Goal: Transaction & Acquisition: Purchase product/service

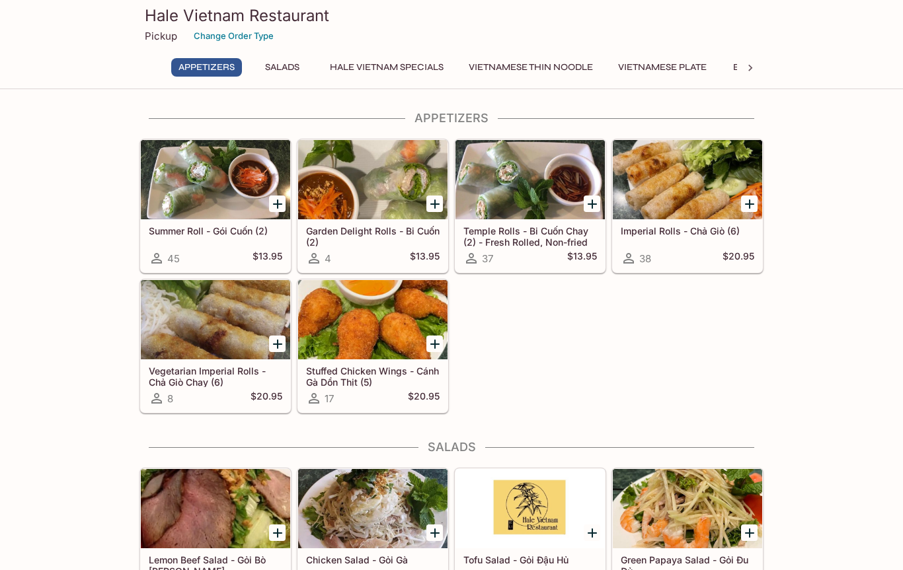
click at [694, 172] on div at bounding box center [687, 179] width 149 height 79
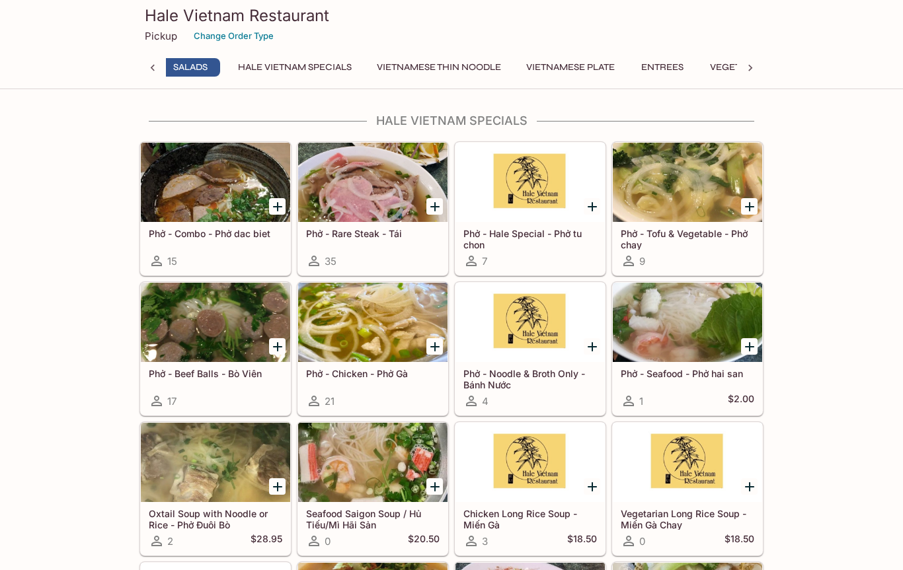
scroll to position [0, 87]
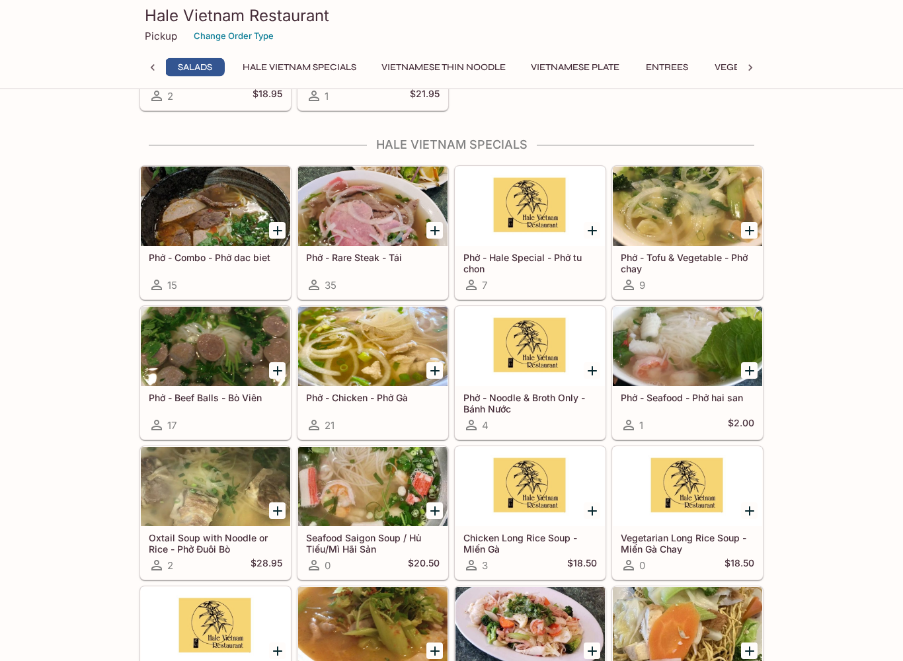
scroll to position [635, 0]
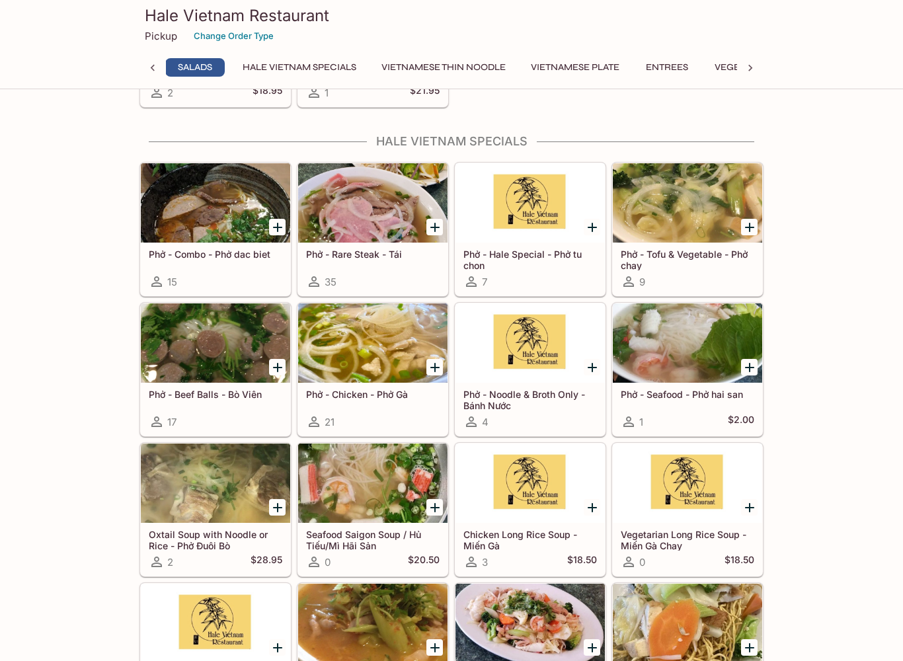
click at [297, 61] on button "Hale Vietnam Specials" at bounding box center [299, 67] width 128 height 19
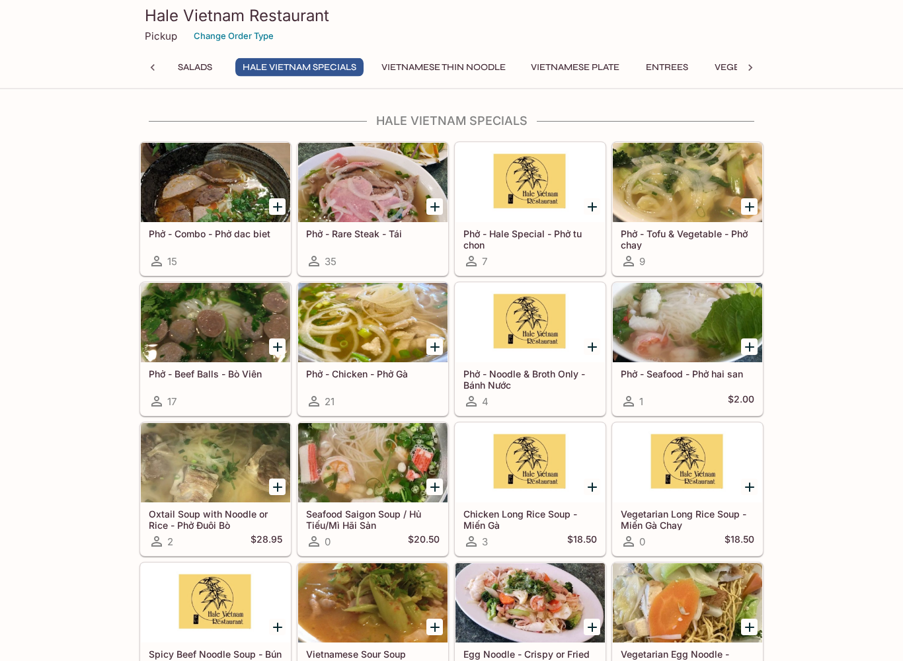
scroll to position [656, 0]
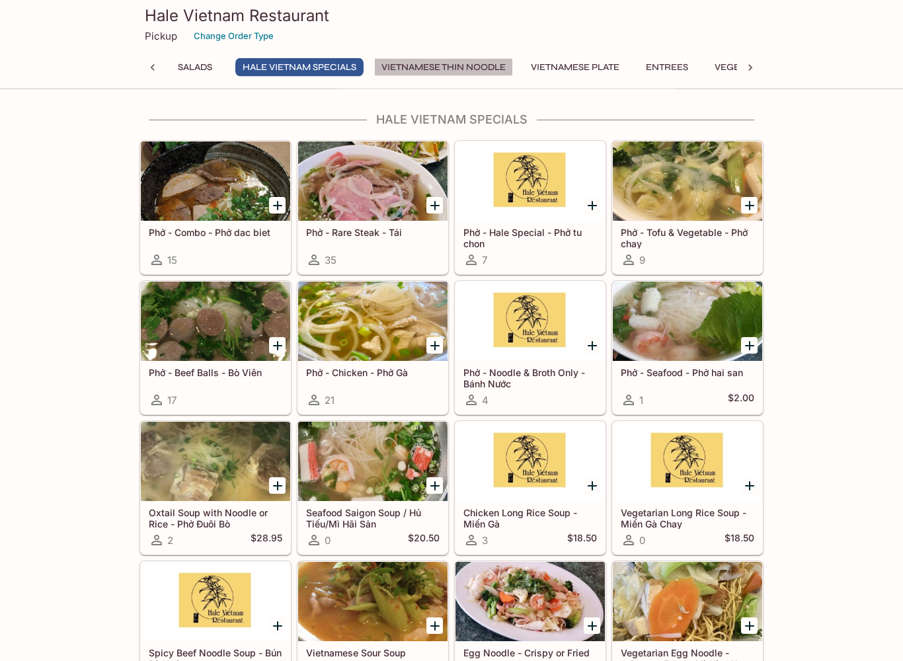
click at [461, 62] on button "Vietnamese Thin Noodle" at bounding box center [443, 67] width 139 height 19
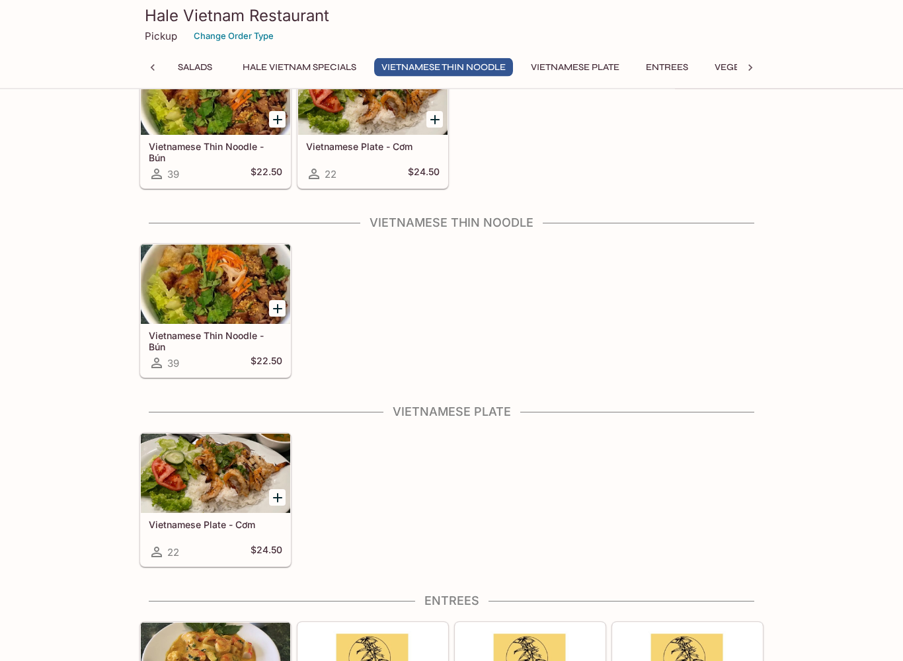
scroll to position [1406, 0]
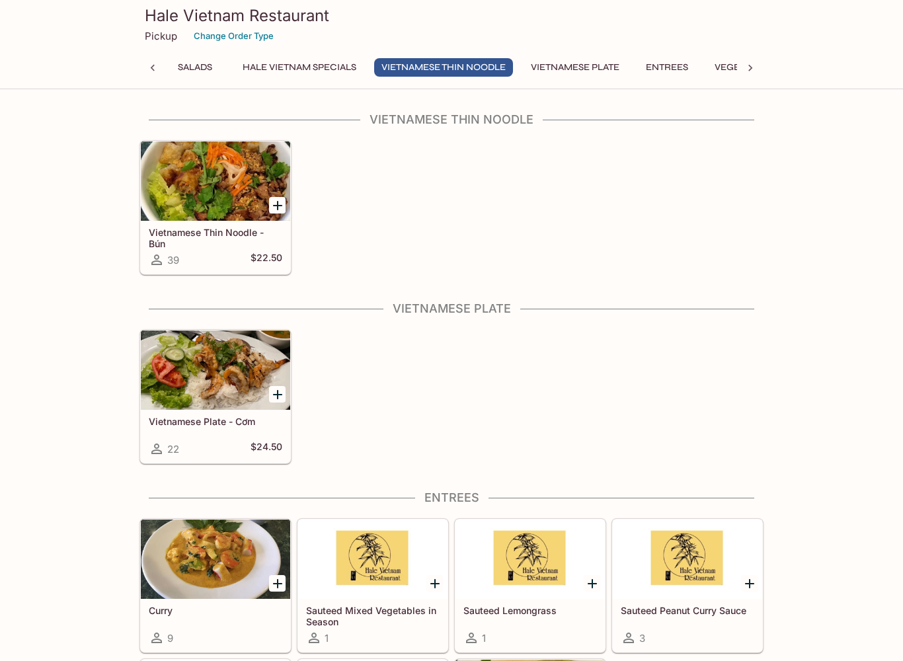
click at [567, 64] on button "Vietnamese Plate" at bounding box center [574, 67] width 103 height 19
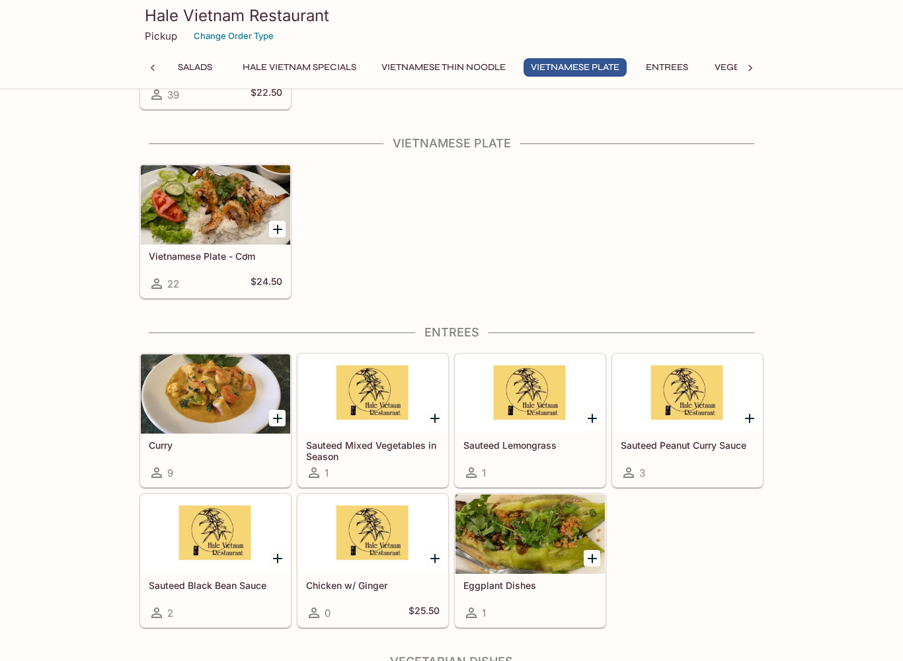
scroll to position [1595, 0]
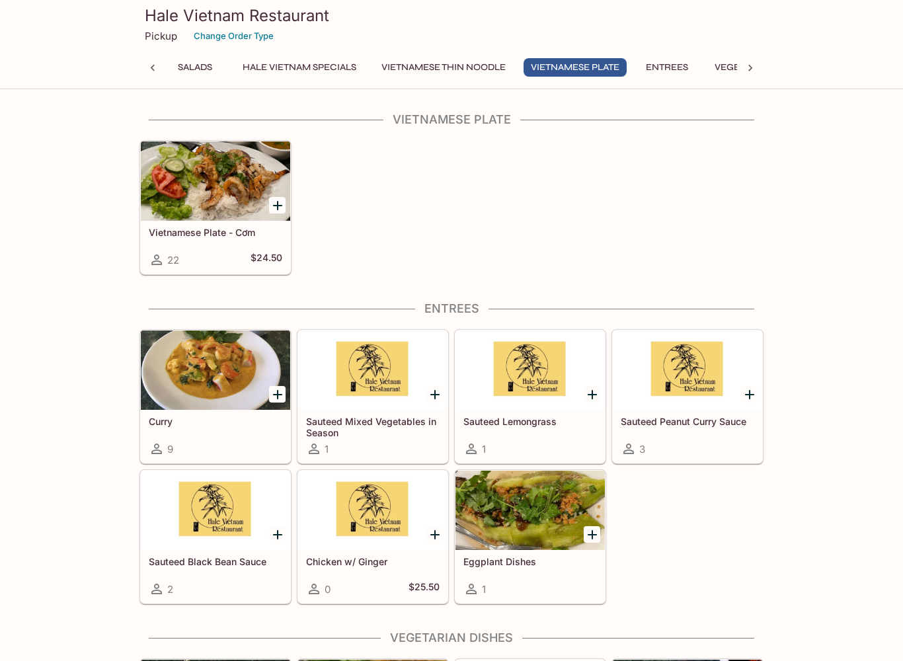
click at [680, 59] on button "Entrees" at bounding box center [666, 67] width 59 height 19
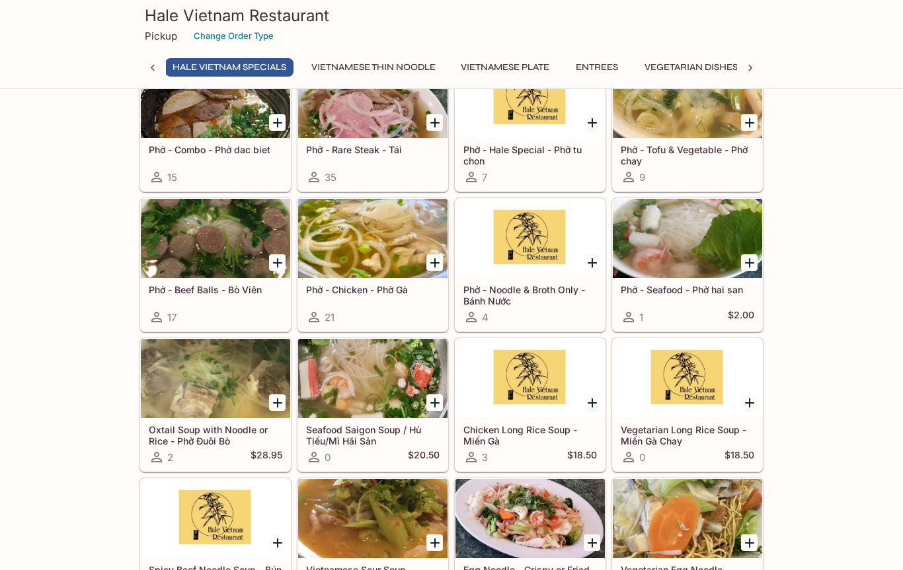
scroll to position [738, 0]
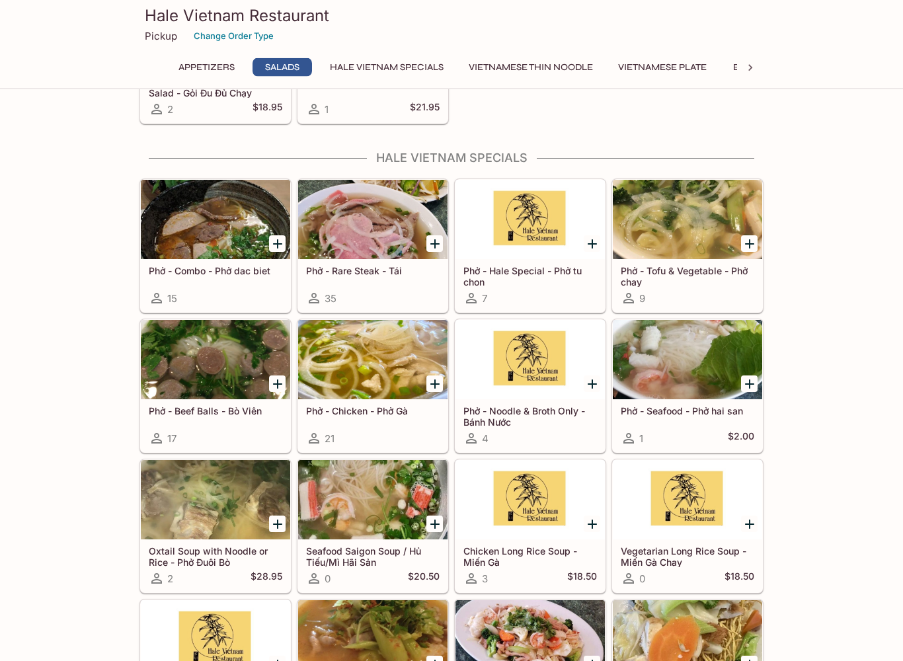
scroll to position [619, 0]
click at [424, 184] on div at bounding box center [372, 219] width 149 height 79
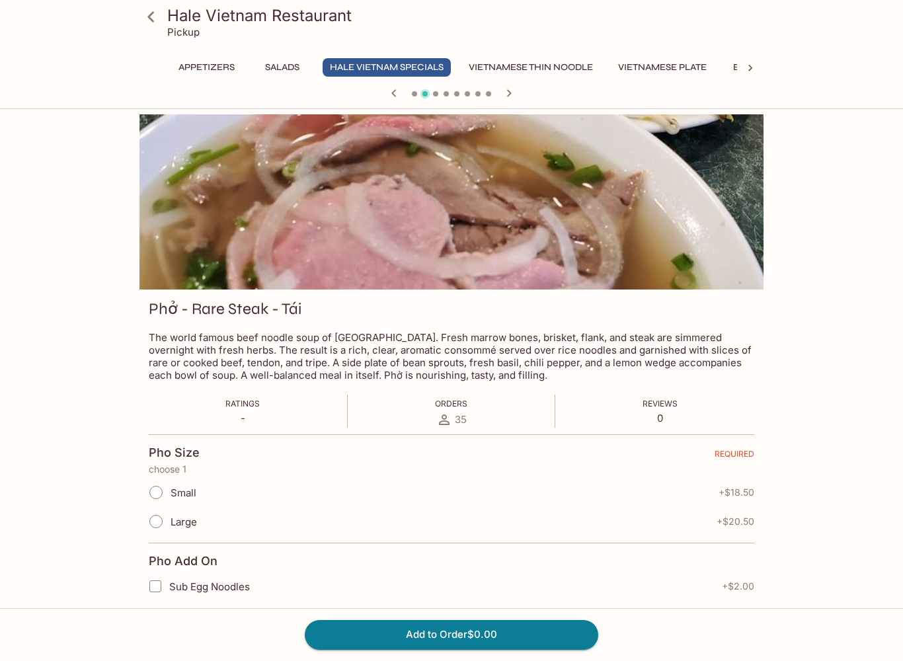
click at [159, 11] on icon at bounding box center [150, 16] width 23 height 23
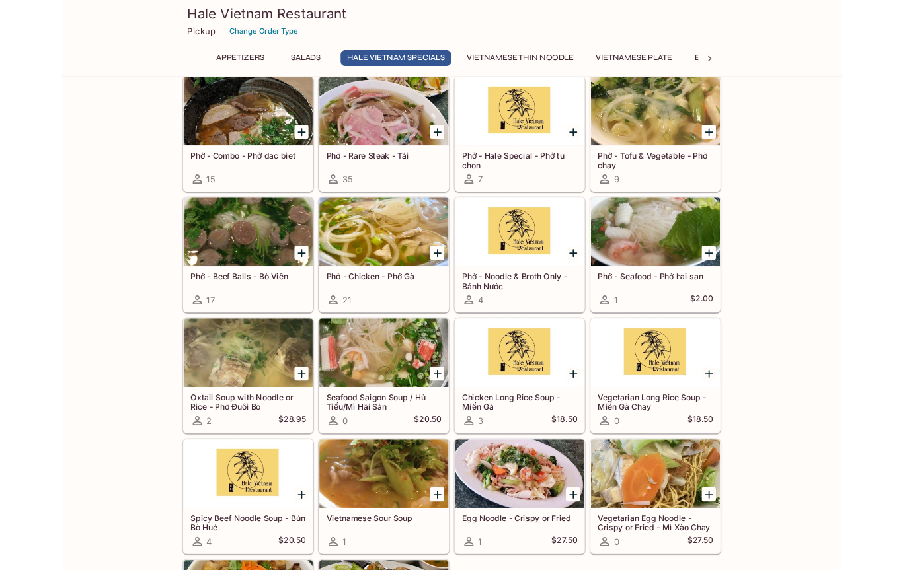
scroll to position [746, 0]
